Goal: Information Seeking & Learning: Learn about a topic

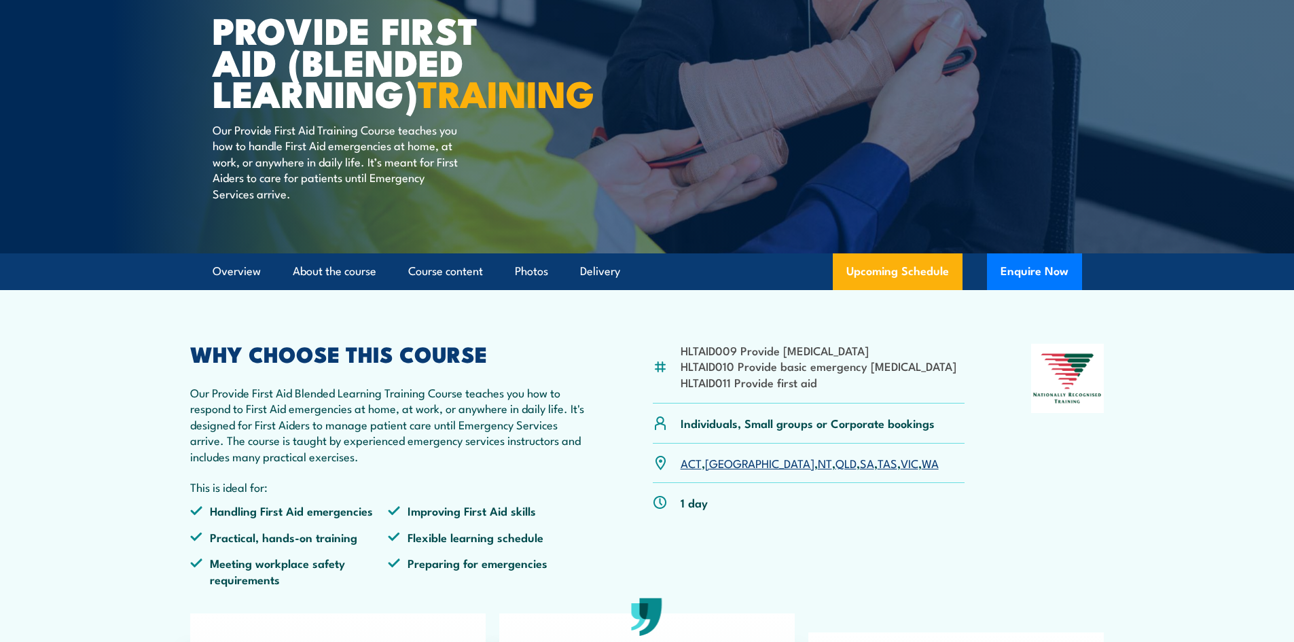
scroll to position [272, 0]
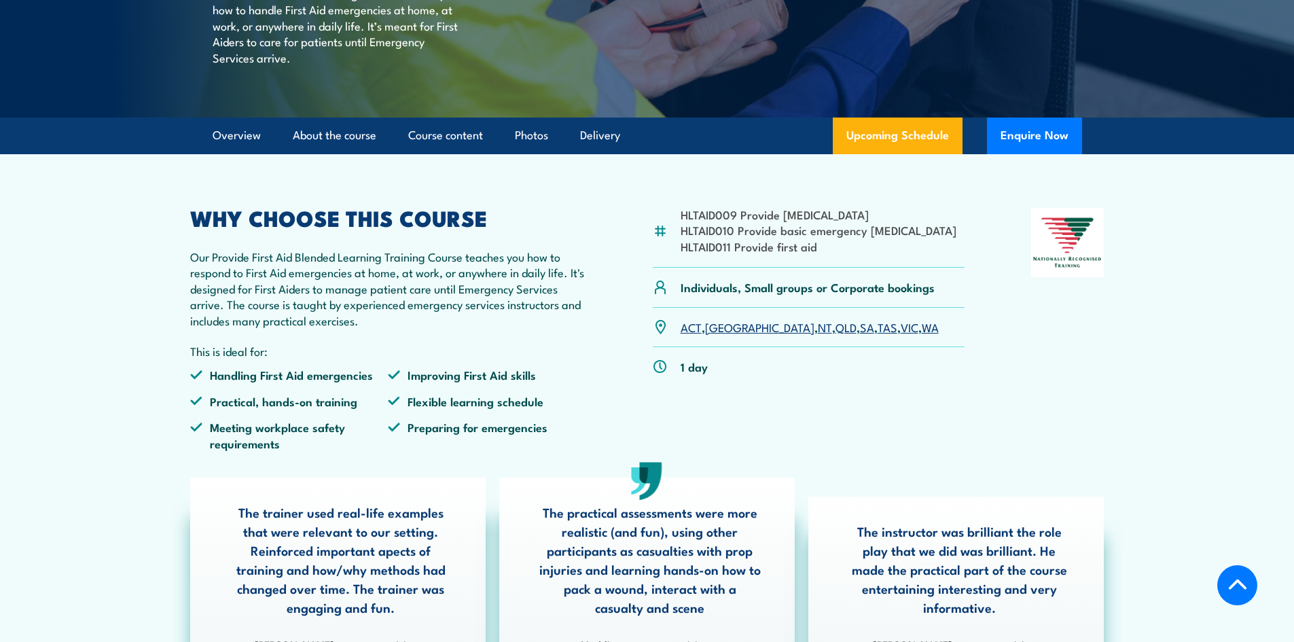
click at [835, 335] on link "QLD" at bounding box center [845, 326] width 21 height 16
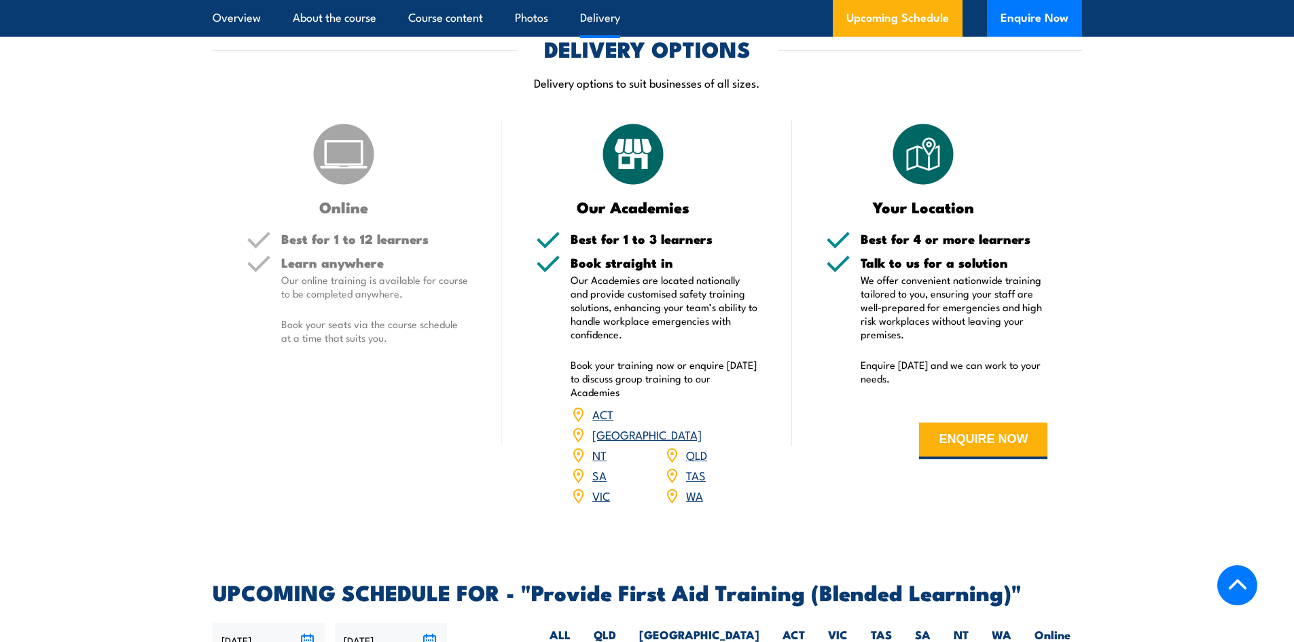
scroll to position [2080, 0]
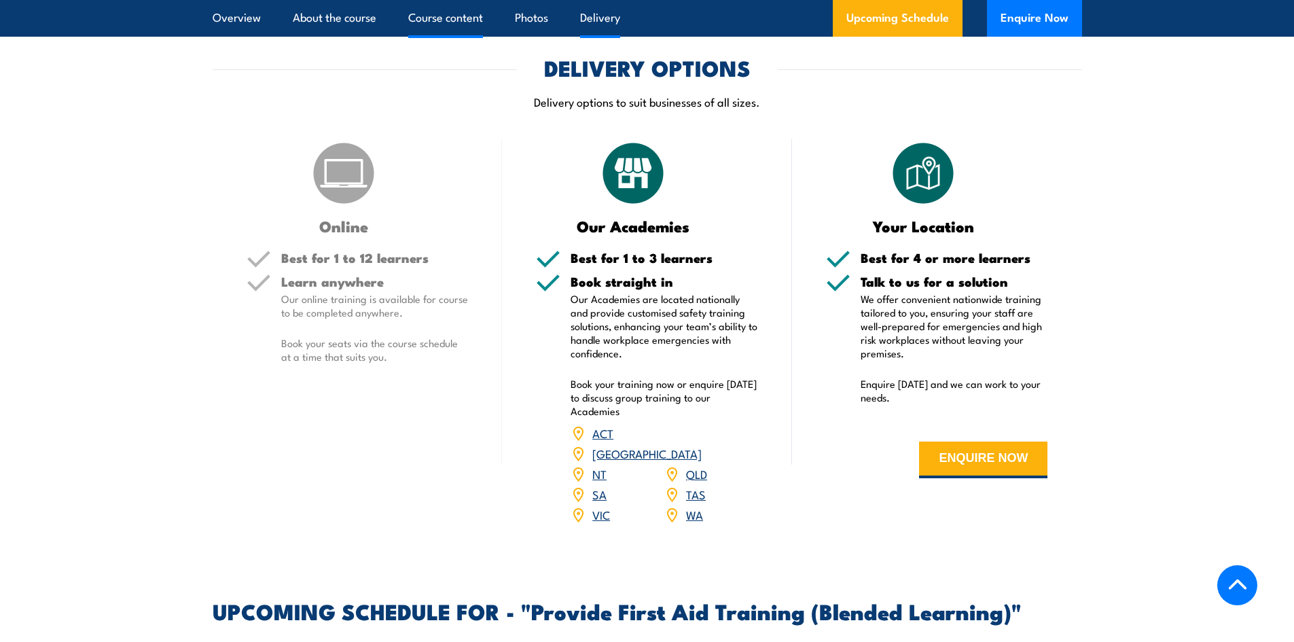
click at [439, 16] on link "Course content" at bounding box center [445, 18] width 75 height 36
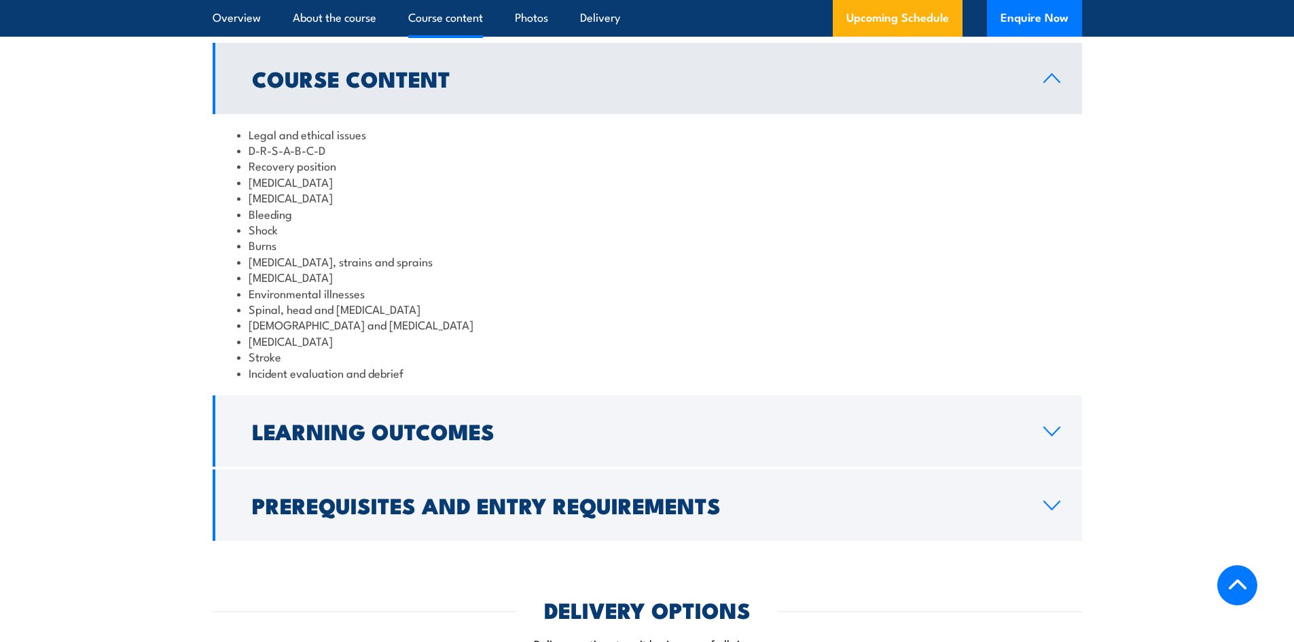
scroll to position [1526, 0]
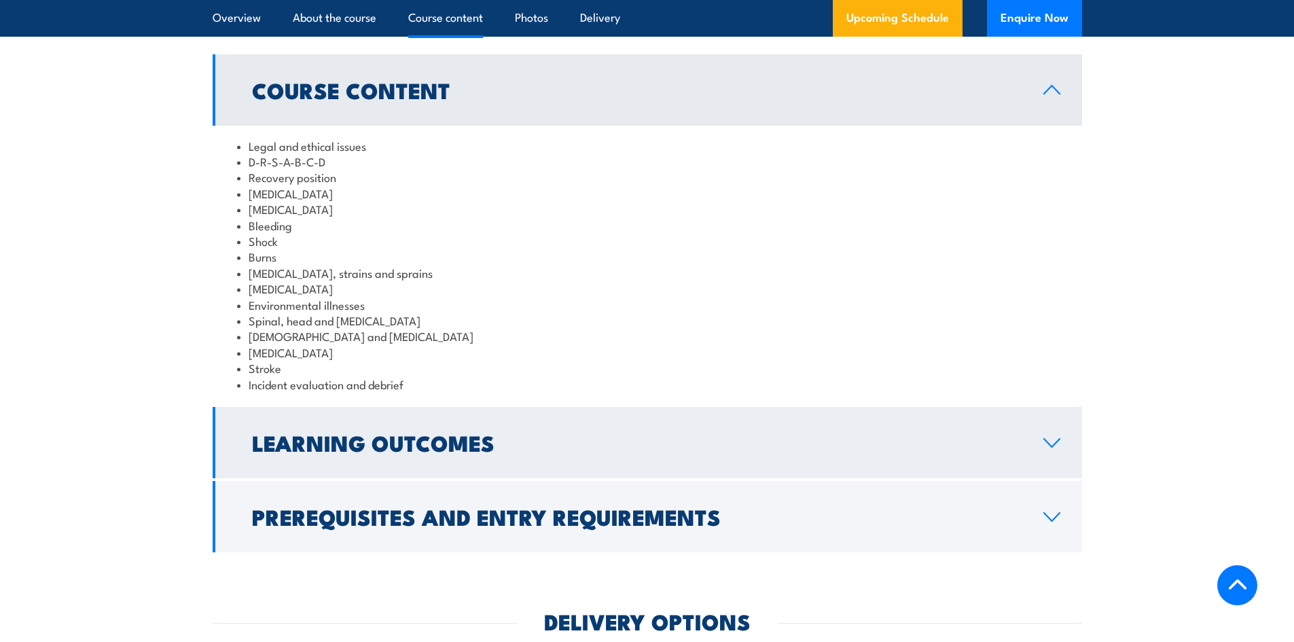
click at [416, 452] on h2 "Learning Outcomes" at bounding box center [636, 442] width 769 height 19
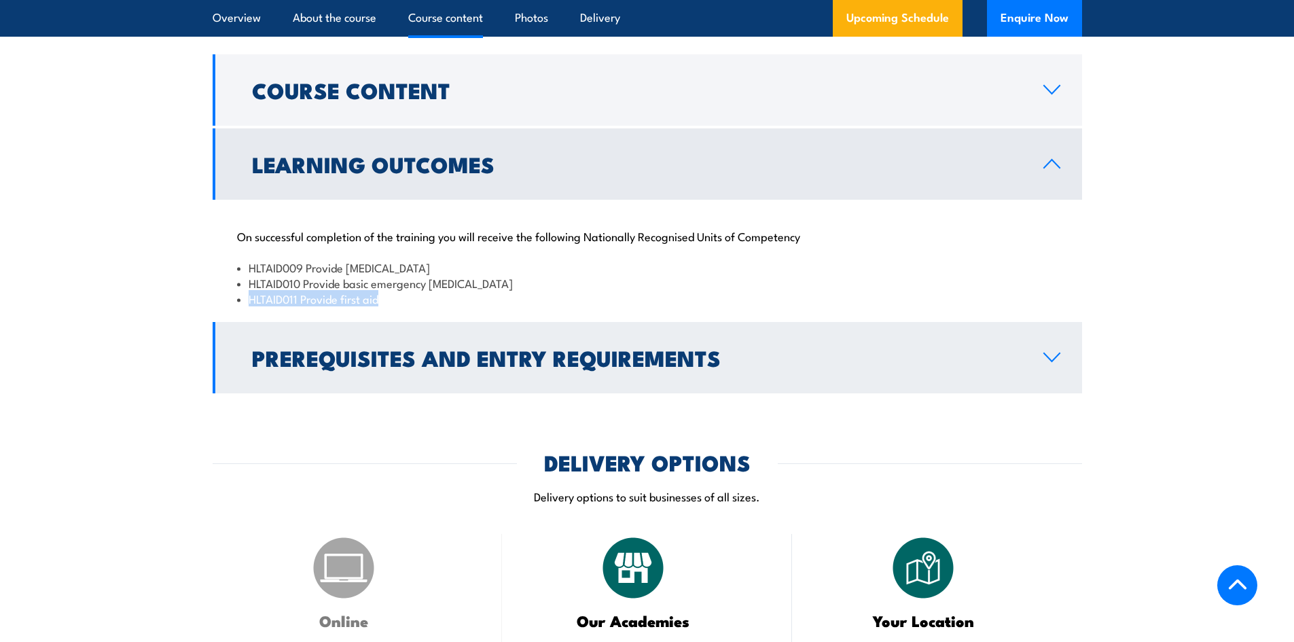
drag, startPoint x: 249, startPoint y: 331, endPoint x: 832, endPoint y: 353, distance: 584.4
click at [523, 319] on div "On successful completion of the training you will receive the following Nationa…" at bounding box center [647, 260] width 869 height 120
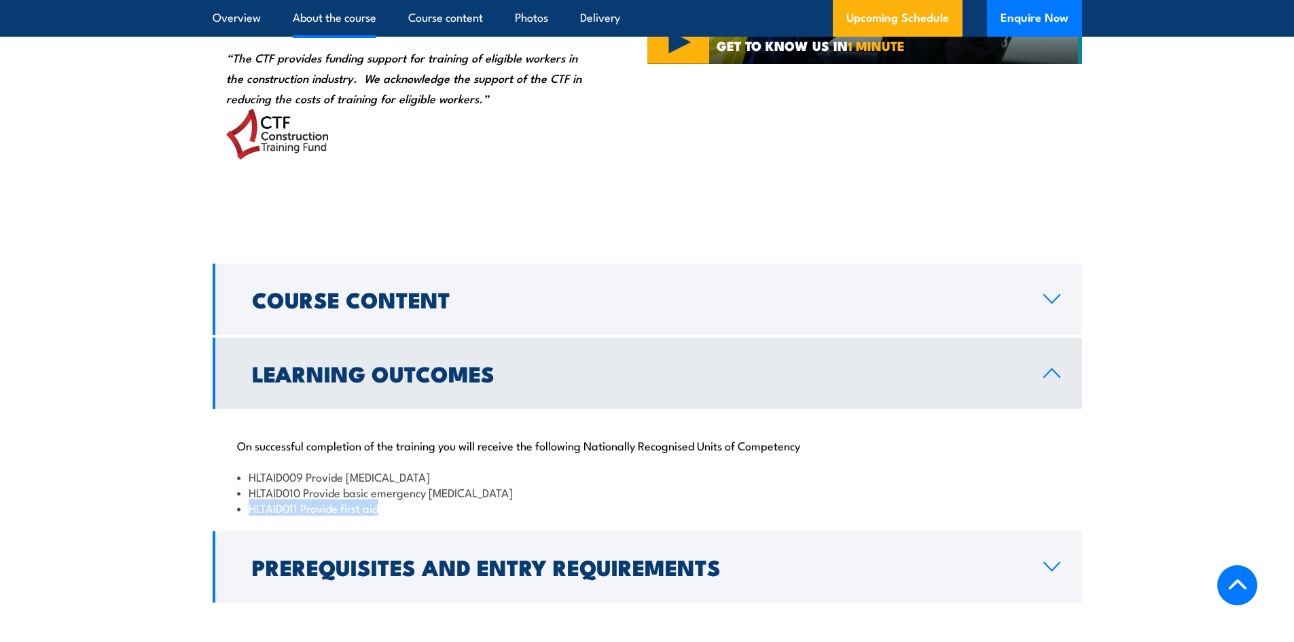
scroll to position [1187, 0]
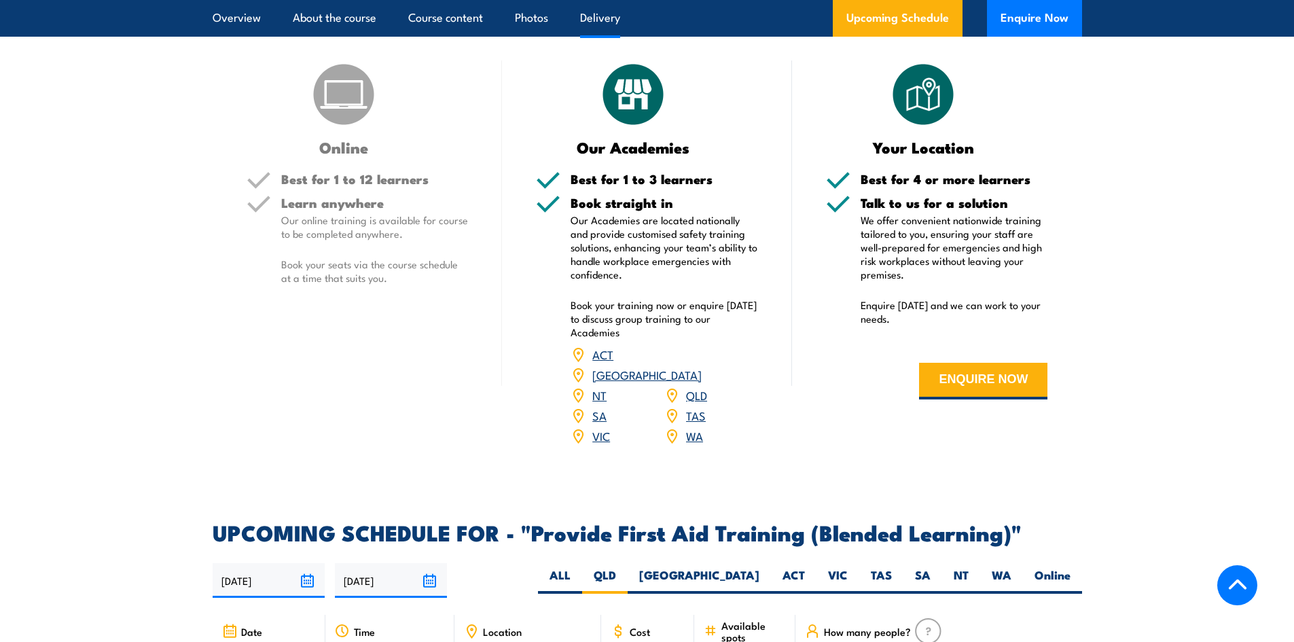
scroll to position [2016, 0]
